Goal: Information Seeking & Learning: Learn about a topic

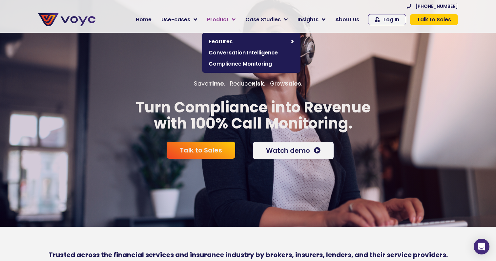
click at [232, 20] on link "Product" at bounding box center [221, 19] width 38 height 13
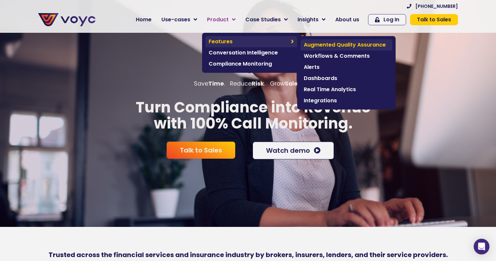
click at [352, 45] on span "Augmented Quality Assurance" at bounding box center [346, 45] width 85 height 8
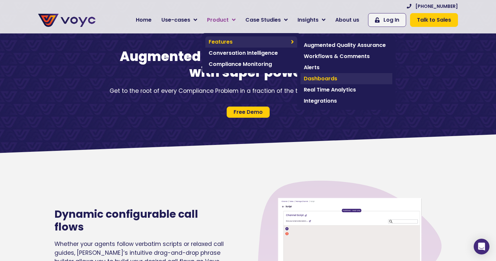
click at [335, 82] on span "Dashboards" at bounding box center [346, 79] width 85 height 8
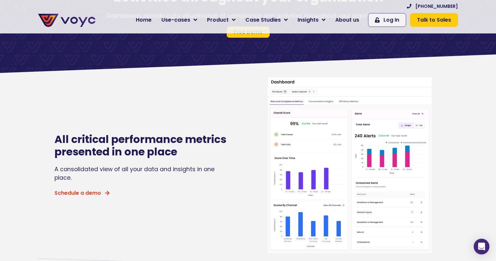
scroll to position [78, 0]
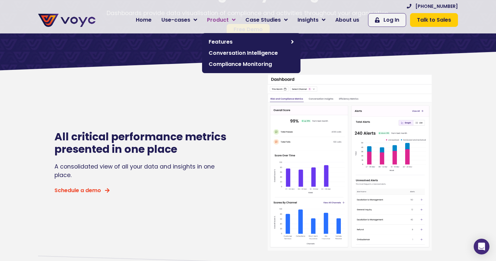
click at [233, 20] on link "Product" at bounding box center [221, 19] width 38 height 13
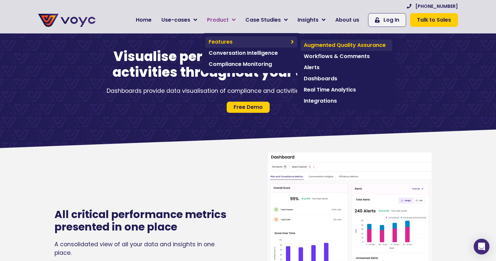
click at [324, 45] on span "Augmented Quality Assurance" at bounding box center [346, 45] width 85 height 8
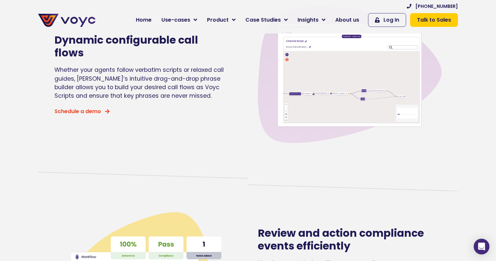
scroll to position [162, 0]
